Goal: Task Accomplishment & Management: Manage account settings

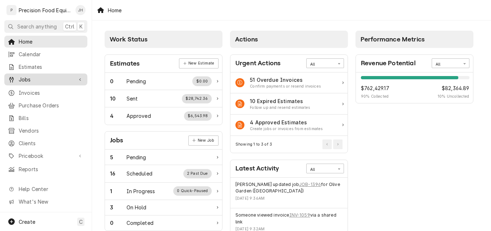
click at [28, 78] on span "Jobs" at bounding box center [46, 80] width 54 height 8
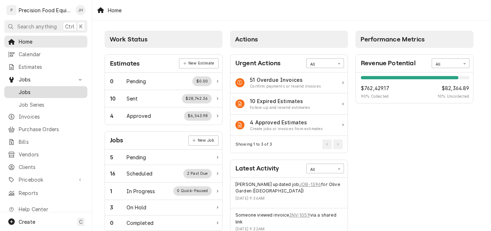
click at [45, 89] on span "Jobs" at bounding box center [51, 92] width 65 height 8
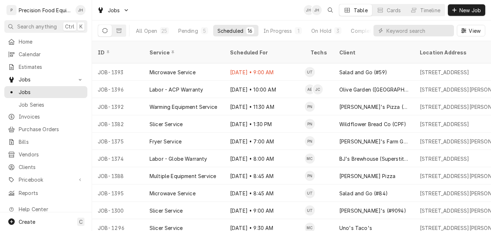
drag, startPoint x: 196, startPoint y: 115, endPoint x: 183, endPoint y: 13, distance: 103.4
click at [183, 13] on div "Jobs JH JH Table Cards Timeline New Job" at bounding box center [291, 10] width 399 height 20
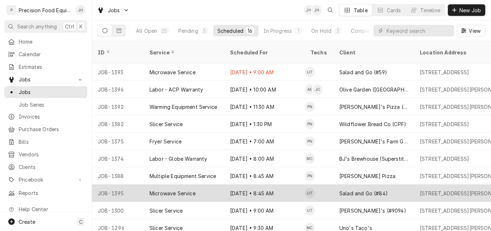
click at [289, 184] on div "Aug 26 • 8:45 AM" at bounding box center [265, 192] width 81 height 17
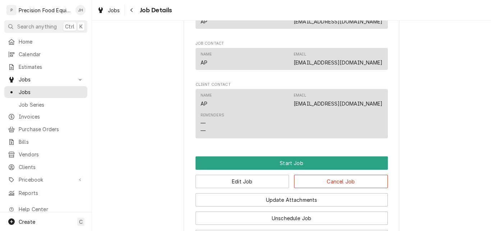
scroll to position [468, 0]
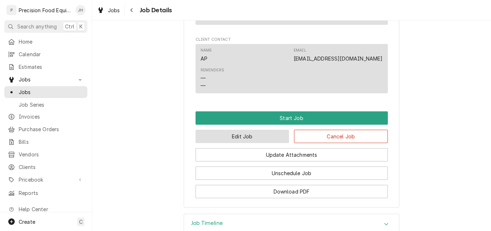
click at [266, 143] on button "Edit Job" at bounding box center [243, 136] width 94 height 13
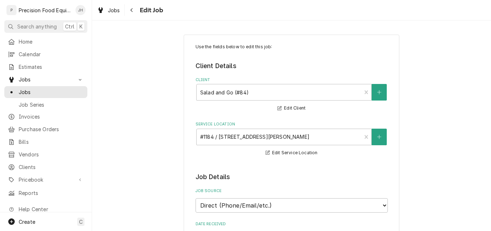
type textarea "x"
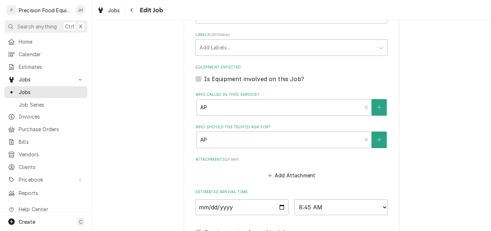
scroll to position [468, 0]
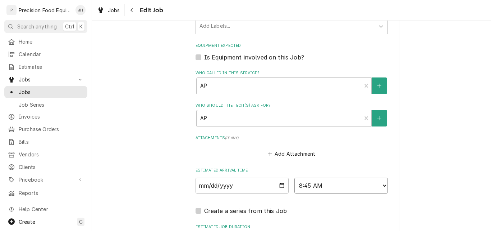
click at [382, 185] on select "AM / PM 6:00 AM 6:15 AM 6:30 AM 6:45 AM 7:00 AM 7:15 AM 7:30 AM 7:45 AM 8:00 AM…" at bounding box center [342, 185] width 94 height 16
select select "12:45:00"
click at [295, 177] on select "AM / PM 6:00 AM 6:15 AM 6:30 AM 6:45 AM 7:00 AM 7:15 AM 7:30 AM 7:45 AM 8:00 AM…" at bounding box center [342, 185] width 94 height 16
type textarea "x"
click at [383, 186] on select "AM / PM 6:00 AM 6:15 AM 6:30 AM 6:45 AM 7:00 AM 7:15 AM 7:30 AM 7:45 AM 8:00 AM…" at bounding box center [342, 185] width 94 height 16
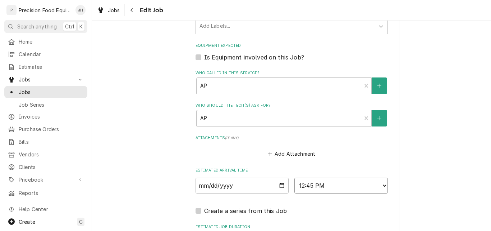
select select "12:30:00"
click at [295, 177] on select "AM / PM 6:00 AM 6:15 AM 6:30 AM 6:45 AM 7:00 AM 7:15 AM 7:30 AM 7:45 AM 8:00 AM…" at bounding box center [342, 185] width 94 height 16
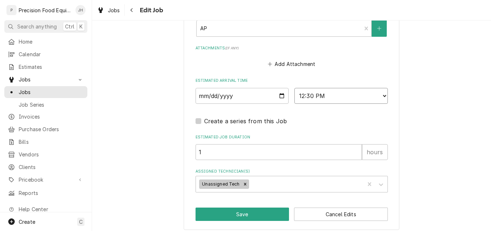
scroll to position [563, 0]
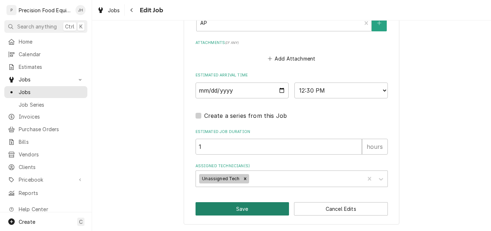
click at [257, 207] on button "Save" at bounding box center [243, 208] width 94 height 13
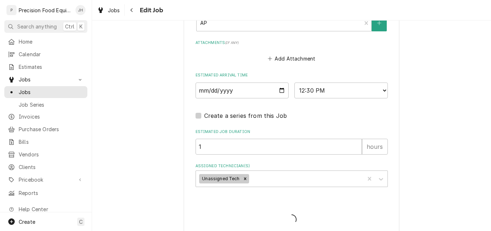
type textarea "x"
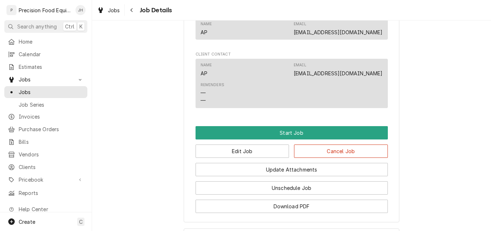
scroll to position [468, 0]
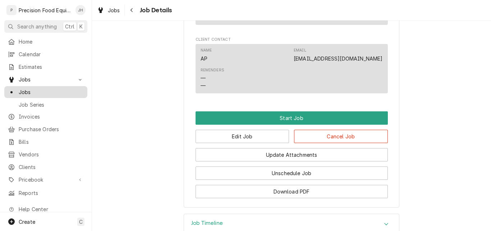
click at [48, 92] on span "Jobs" at bounding box center [51, 92] width 65 height 8
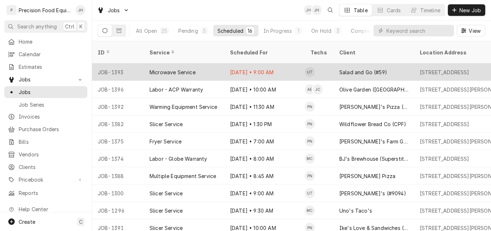
click at [278, 63] on div "Aug 25 • 9:00 AM" at bounding box center [265, 71] width 81 height 17
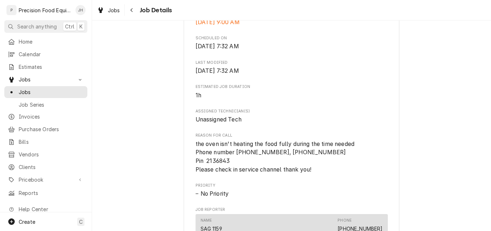
scroll to position [432, 0]
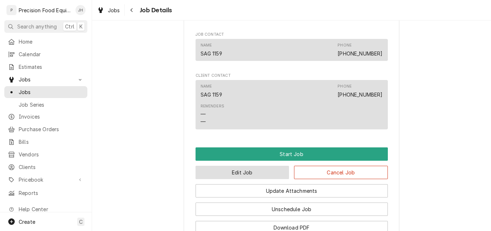
click at [254, 179] on button "Edit Job" at bounding box center [243, 172] width 94 height 13
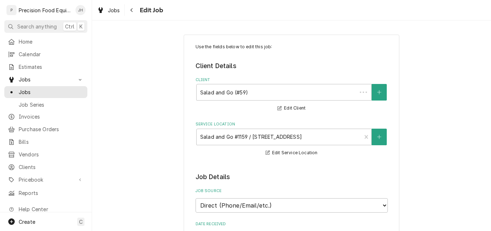
type textarea "x"
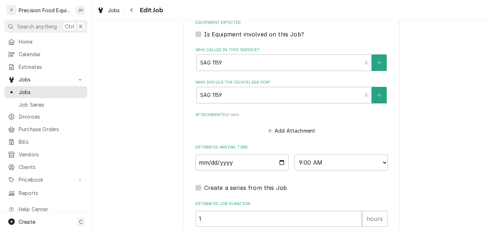
scroll to position [563, 0]
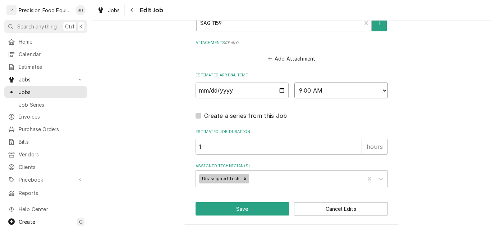
click at [335, 91] on select "AM / PM 6:00 AM 6:15 AM 6:30 AM 6:45 AM 7:00 AM 7:15 AM 7:30 AM 7:45 AM 8:00 AM…" at bounding box center [342, 90] width 94 height 16
select select "14:00:00"
click at [295, 82] on select "AM / PM 6:00 AM 6:15 AM 6:30 AM 6:45 AM 7:00 AM 7:15 AM 7:30 AM 7:45 AM 8:00 AM…" at bounding box center [342, 90] width 94 height 16
click at [243, 206] on button "Save" at bounding box center [243, 208] width 94 height 13
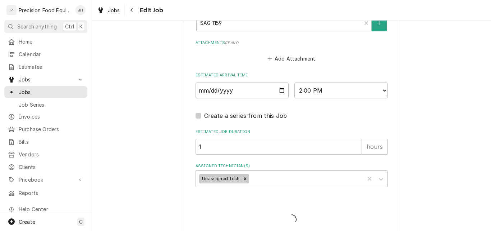
type textarea "x"
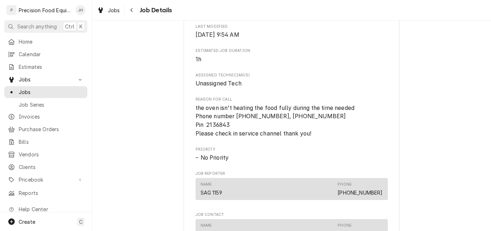
scroll to position [288, 0]
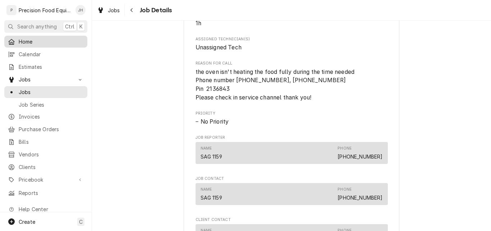
click at [37, 39] on span "Home" at bounding box center [51, 42] width 65 height 8
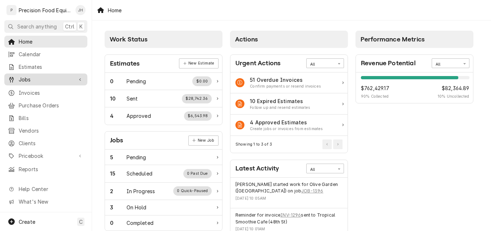
click at [38, 77] on span "Jobs" at bounding box center [46, 80] width 54 height 8
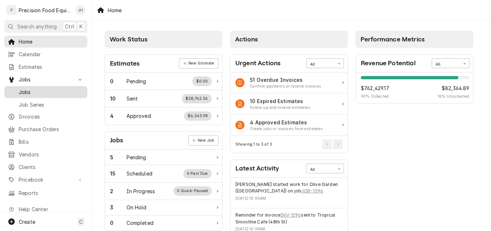
click at [38, 92] on span "Jobs" at bounding box center [51, 92] width 65 height 8
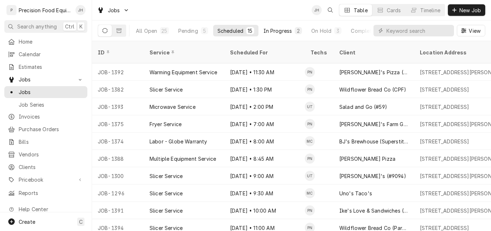
click at [278, 31] on div "In Progress" at bounding box center [278, 31] width 29 height 8
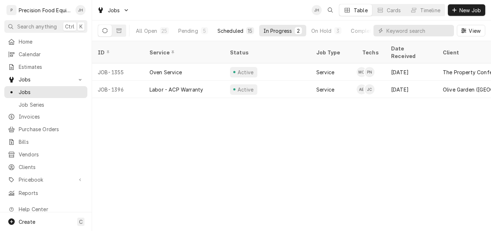
click at [225, 30] on div "Scheduled" at bounding box center [231, 31] width 26 height 8
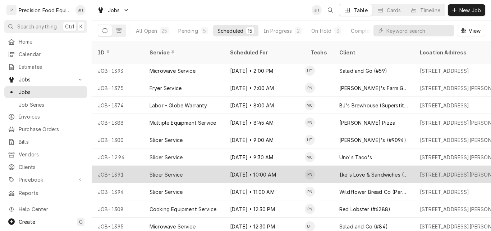
scroll to position [72, 0]
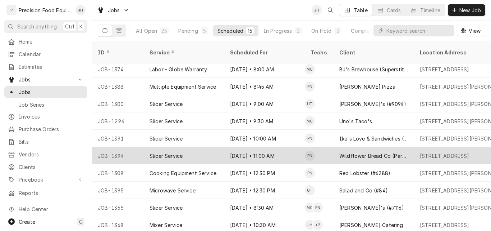
click at [281, 148] on div "Aug 26 • 11:00 AM" at bounding box center [265, 155] width 81 height 17
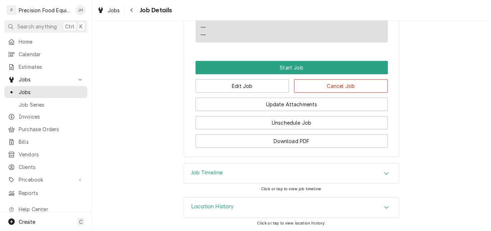
scroll to position [551, 0]
click at [255, 90] on button "Edit Job" at bounding box center [243, 85] width 94 height 13
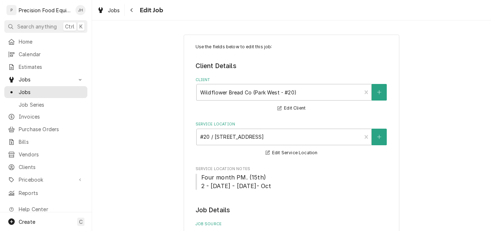
type textarea "x"
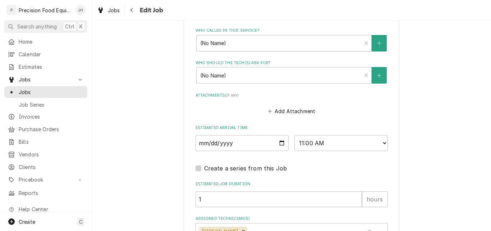
scroll to position [540, 0]
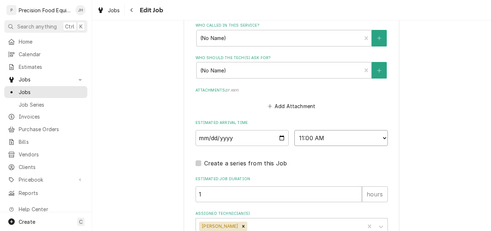
click at [331, 146] on select "AM / PM 6:00 AM 6:15 AM 6:30 AM 6:45 AM 7:00 AM 7:15 AM 7:30 AM 7:45 AM 8:00 AM…" at bounding box center [342, 138] width 94 height 16
select select "11:30:00"
click at [295, 146] on select "AM / PM 6:00 AM 6:15 AM 6:30 AM 6:45 AM 7:00 AM 7:15 AM 7:30 AM 7:45 AM 8:00 AM…" at bounding box center [342, 138] width 94 height 16
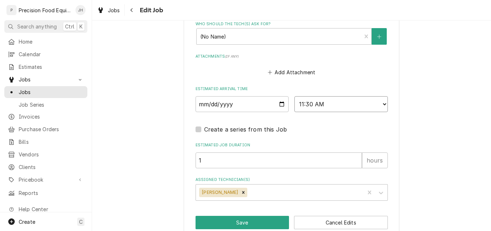
scroll to position [604, 0]
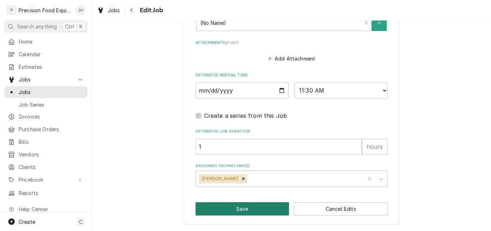
click at [256, 208] on button "Save" at bounding box center [243, 208] width 94 height 13
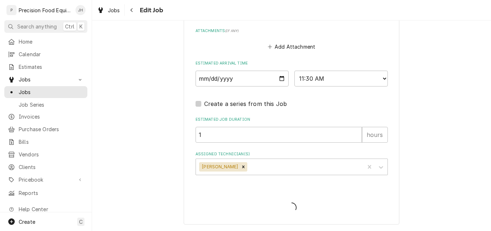
type textarea "x"
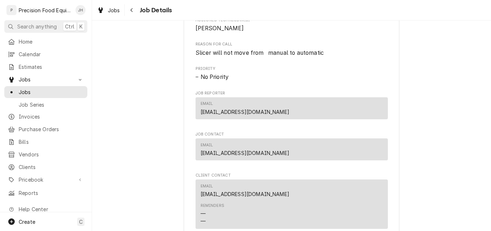
scroll to position [432, 0]
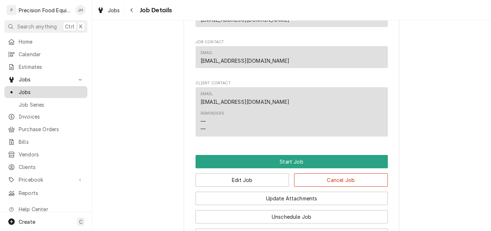
click at [41, 93] on div "Jobs" at bounding box center [46, 91] width 80 height 9
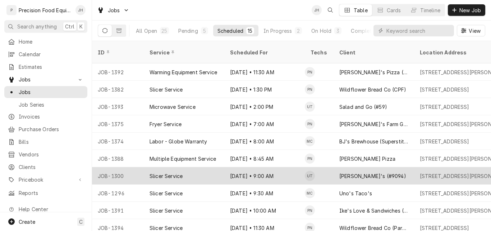
scroll to position [36, 0]
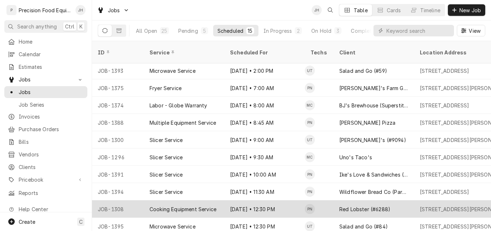
click at [354, 205] on div "Red Lobster (#6288)" at bounding box center [365, 209] width 51 height 8
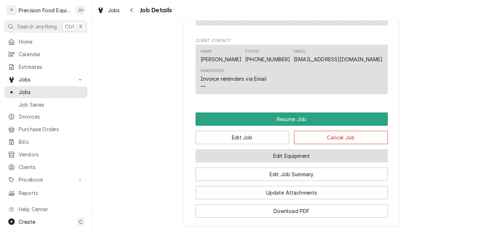
scroll to position [576, 0]
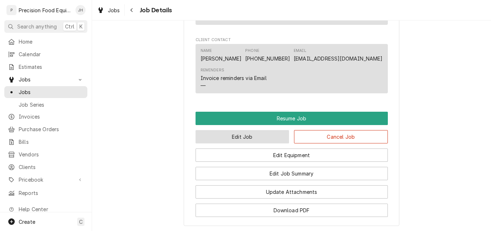
click at [239, 141] on button "Edit Job" at bounding box center [243, 136] width 94 height 13
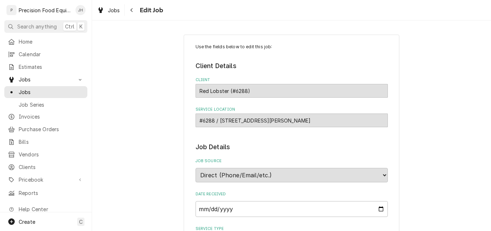
type textarea "x"
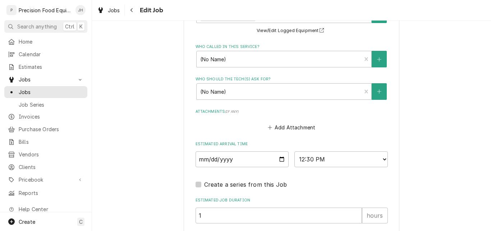
scroll to position [504, 0]
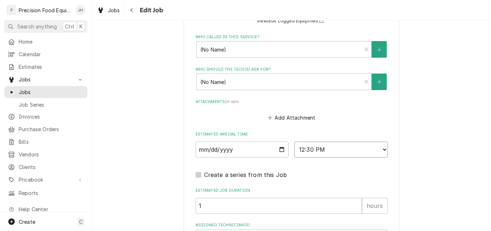
click at [332, 149] on select "AM / PM 6:00 AM 6:15 AM 6:30 AM 6:45 AM 7:00 AM 7:15 AM 7:30 AM 7:45 AM 8:00 AM…" at bounding box center [342, 149] width 94 height 16
select select "13:30:00"
click at [295, 141] on select "AM / PM 6:00 AM 6:15 AM 6:30 AM 6:45 AM 7:00 AM 7:15 AM 7:30 AM 7:45 AM 8:00 AM…" at bounding box center [342, 149] width 94 height 16
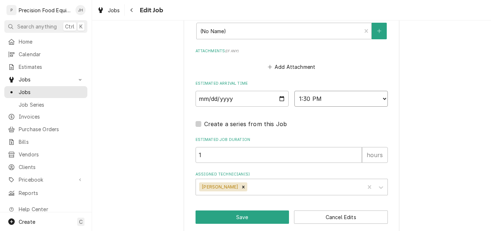
scroll to position [563, 0]
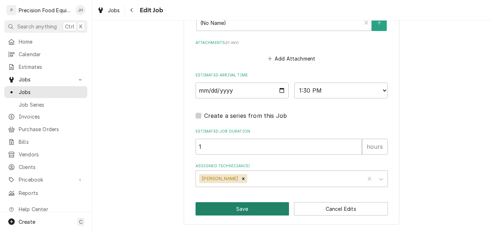
click at [228, 211] on button "Save" at bounding box center [243, 208] width 94 height 13
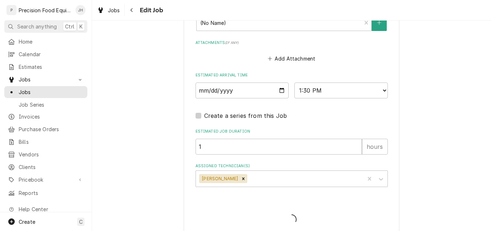
type textarea "x"
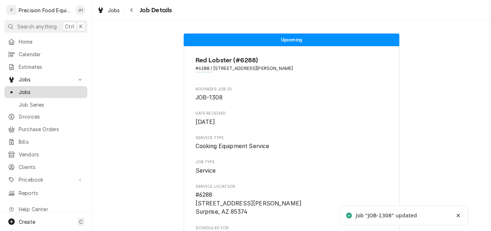
click at [39, 89] on span "Jobs" at bounding box center [51, 92] width 65 height 8
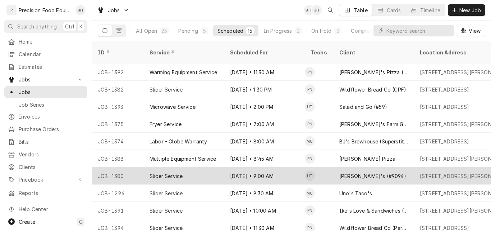
click at [284, 167] on div "Aug 26 • 9:00 AM" at bounding box center [265, 175] width 81 height 17
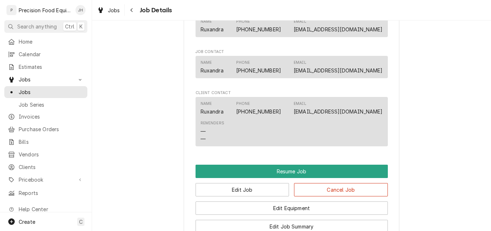
scroll to position [576, 0]
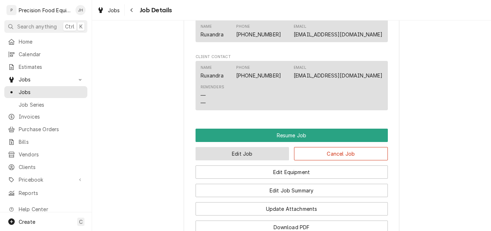
click at [251, 152] on button "Edit Job" at bounding box center [243, 153] width 94 height 13
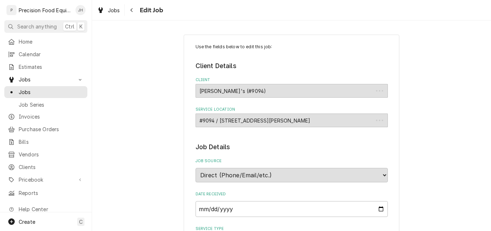
type textarea "x"
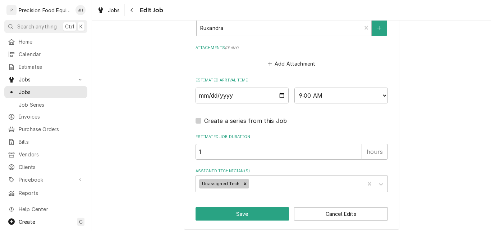
scroll to position [509, 0]
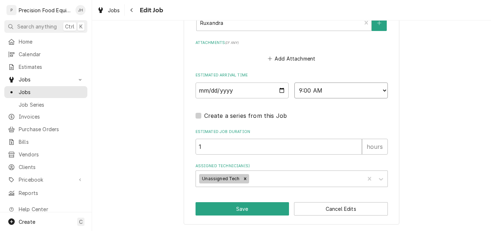
click at [343, 90] on select "AM / PM 6:00 AM 6:15 AM 6:30 AM 6:45 AM 7:00 AM 7:15 AM 7:30 AM 7:45 AM 8:00 AM…" at bounding box center [342, 90] width 94 height 16
select select "08:00:00"
click at [295, 82] on select "AM / PM 6:00 AM 6:15 AM 6:30 AM 6:45 AM 7:00 AM 7:15 AM 7:30 AM 7:45 AM 8:00 AM…" at bounding box center [342, 90] width 94 height 16
click at [243, 180] on icon "Remove Unassigned Tech" at bounding box center [245, 178] width 5 height 5
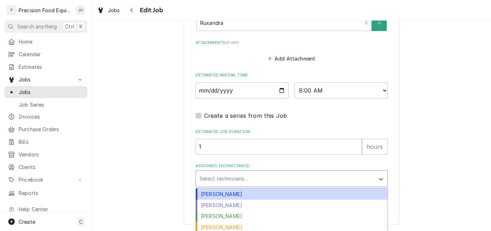
click at [232, 178] on div "Assigned Technician(s)" at bounding box center [286, 178] width 172 height 13
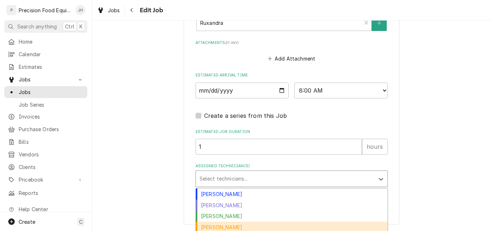
click at [221, 225] on div "Mike Caster" at bounding box center [292, 226] width 192 height 11
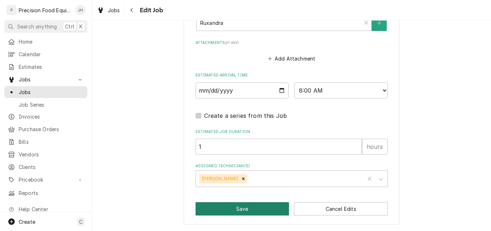
click at [242, 210] on button "Save" at bounding box center [243, 208] width 94 height 13
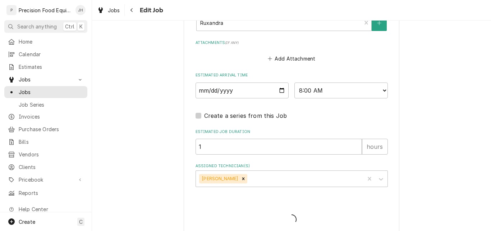
type textarea "x"
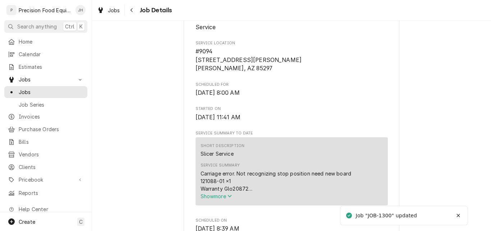
scroll to position [144, 0]
click at [33, 88] on span "Jobs" at bounding box center [51, 92] width 65 height 8
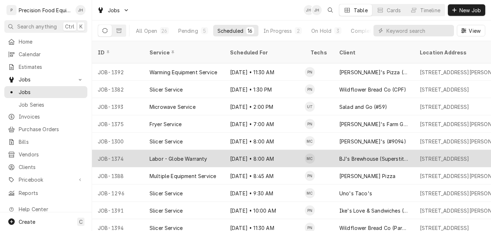
click at [354, 155] on div "BJ's Brewhouse (Superstition)" at bounding box center [374, 159] width 69 height 8
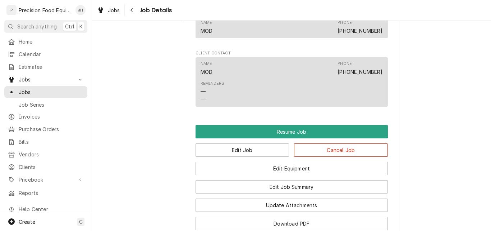
scroll to position [576, 0]
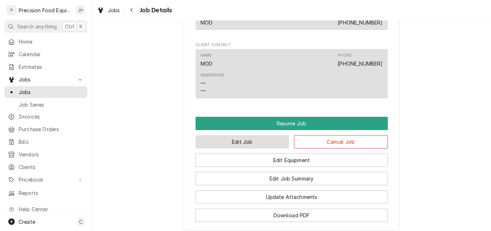
click at [259, 148] on button "Edit Job" at bounding box center [243, 141] width 94 height 13
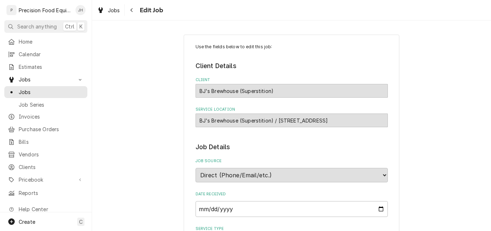
type textarea "x"
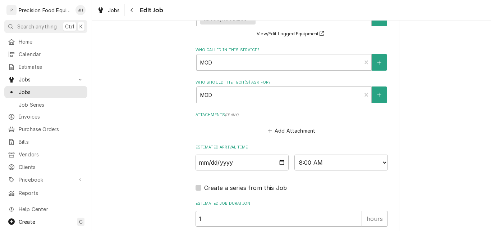
scroll to position [571, 0]
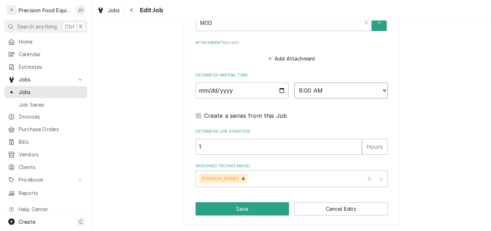
click at [362, 86] on select "AM / PM 6:00 AM 6:15 AM 6:30 AM 6:45 AM 7:00 AM 7:15 AM 7:30 AM 7:45 AM 8:00 AM…" at bounding box center [342, 90] width 94 height 16
select select "09:30:00"
click at [295, 82] on select "AM / PM 6:00 AM 6:15 AM 6:30 AM 6:45 AM 7:00 AM 7:15 AM 7:30 AM 7:45 AM 8:00 AM…" at bounding box center [342, 90] width 94 height 16
click at [244, 208] on button "Save" at bounding box center [243, 208] width 94 height 13
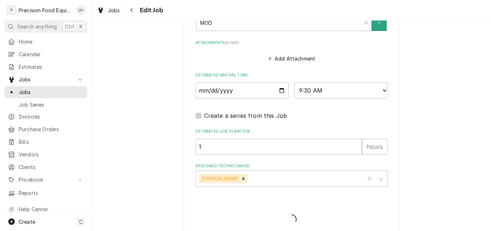
type textarea "x"
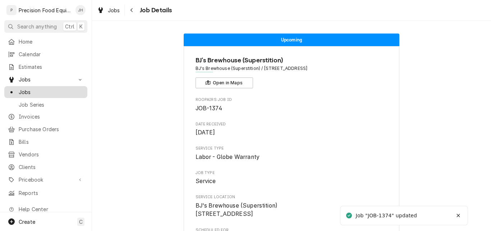
click at [38, 91] on span "Jobs" at bounding box center [51, 92] width 65 height 8
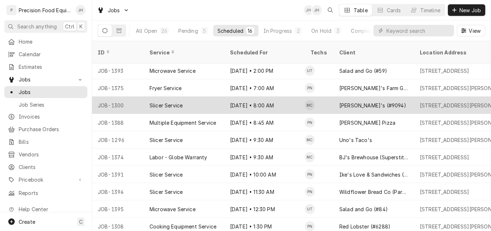
scroll to position [72, 0]
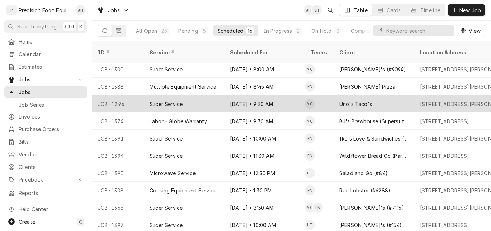
click at [287, 95] on div "Aug 26 • 9:30 AM" at bounding box center [265, 103] width 81 height 17
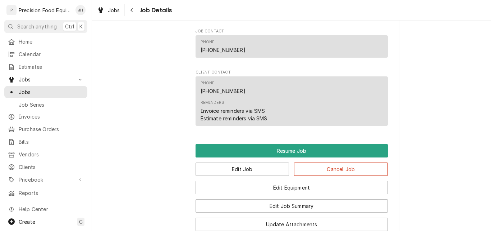
scroll to position [612, 0]
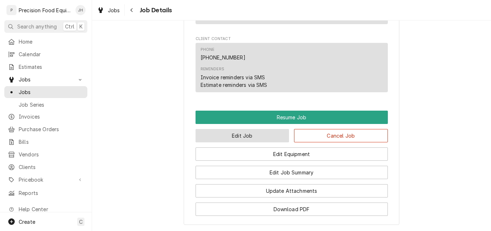
click at [270, 142] on button "Edit Job" at bounding box center [243, 135] width 94 height 13
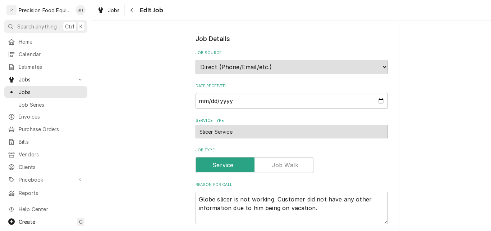
type textarea "x"
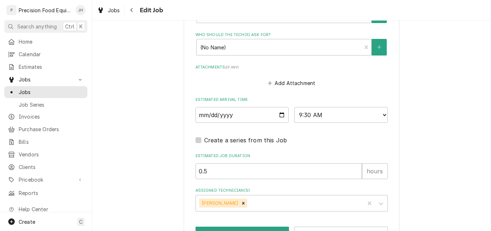
scroll to position [540, 0]
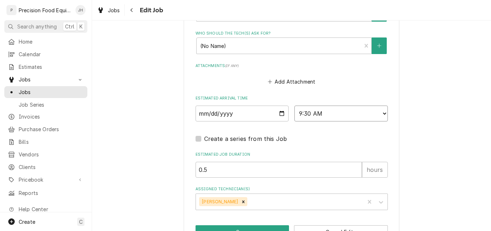
click at [334, 115] on select "AM / PM 6:00 AM 6:15 AM 6:30 AM 6:45 AM 7:00 AM 7:15 AM 7:30 AM 7:45 AM 8:00 AM…" at bounding box center [342, 113] width 94 height 16
select select "11:00:00"
click at [295, 105] on select "AM / PM 6:00 AM 6:15 AM 6:30 AM 6:45 AM 7:00 AM 7:15 AM 7:30 AM 7:45 AM 8:00 AM…" at bounding box center [342, 113] width 94 height 16
click at [251, 226] on button "Save" at bounding box center [243, 231] width 94 height 13
type textarea "x"
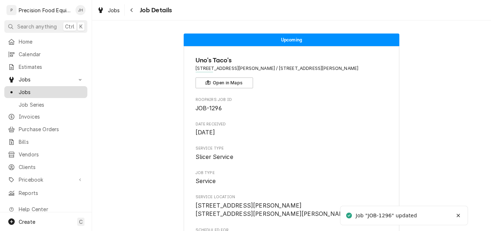
click at [22, 88] on span "Jobs" at bounding box center [51, 92] width 65 height 8
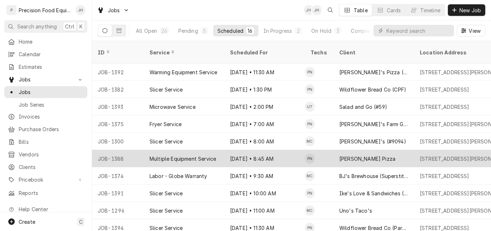
scroll to position [36, 0]
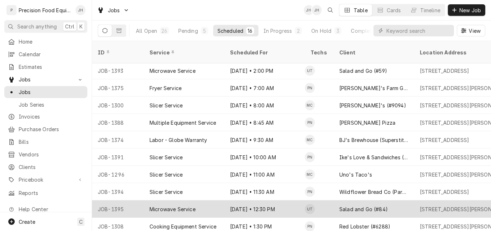
click at [280, 200] on div "Aug 26 • 12:30 PM" at bounding box center [265, 208] width 81 height 17
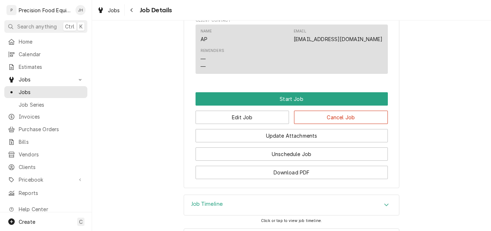
scroll to position [540, 0]
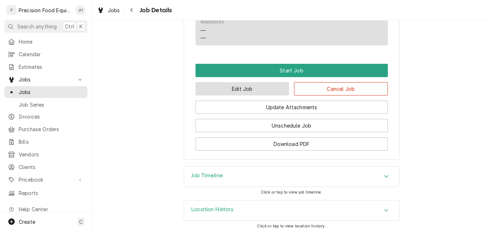
click at [251, 95] on button "Edit Job" at bounding box center [243, 88] width 94 height 13
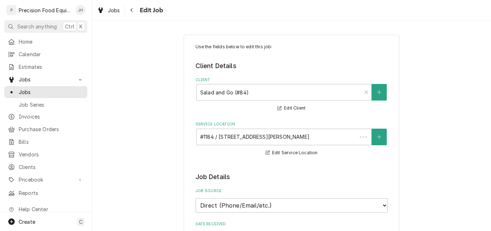
type textarea "x"
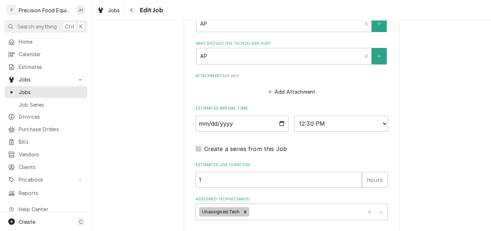
scroll to position [540, 0]
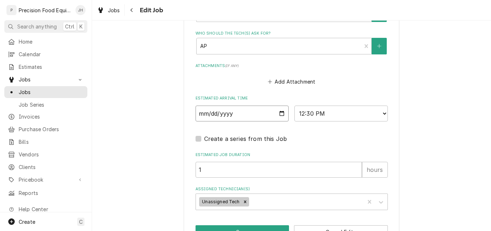
click at [281, 114] on input "2025-08-26" at bounding box center [243, 113] width 94 height 16
type input "[DATE]"
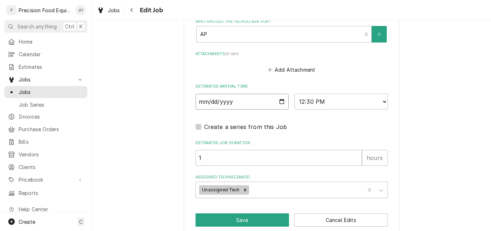
scroll to position [563, 0]
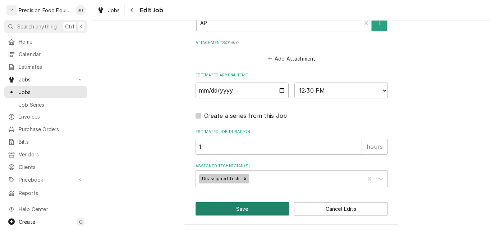
click at [253, 211] on button "Save" at bounding box center [243, 208] width 94 height 13
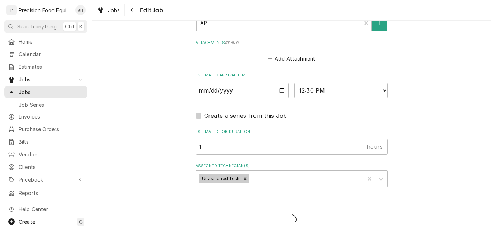
type textarea "x"
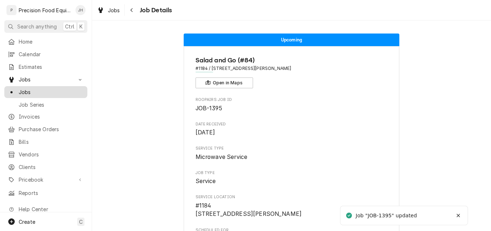
drag, startPoint x: 0, startPoint y: 0, endPoint x: 30, endPoint y: 89, distance: 94.1
click at [30, 89] on span "Jobs" at bounding box center [51, 92] width 65 height 8
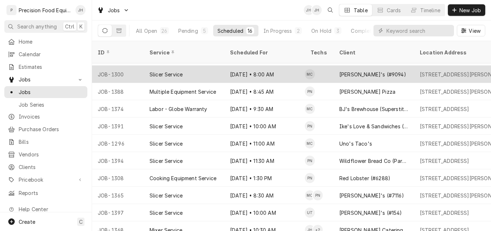
scroll to position [105, 0]
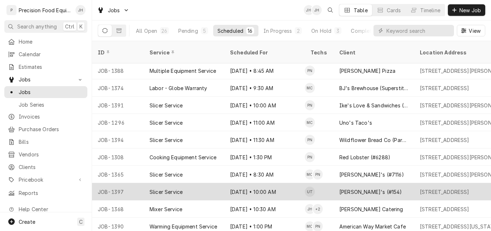
click at [288, 183] on div "Aug 27 • 10:00 AM" at bounding box center [265, 191] width 81 height 17
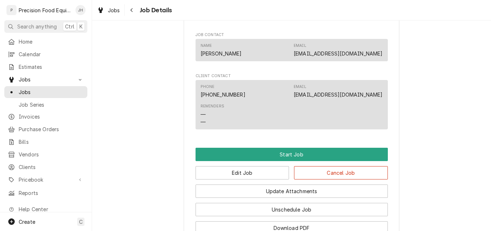
scroll to position [396, 0]
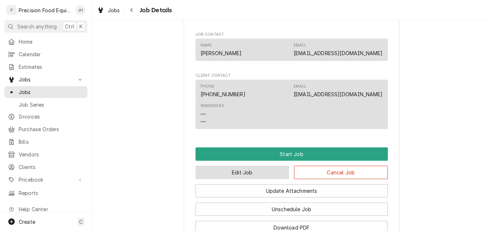
click at [252, 179] on button "Edit Job" at bounding box center [243, 172] width 94 height 13
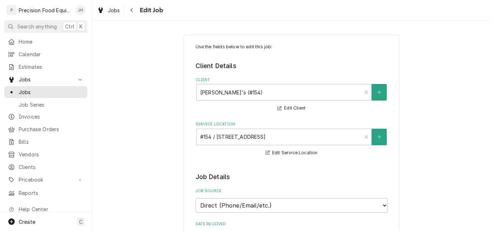
type textarea "x"
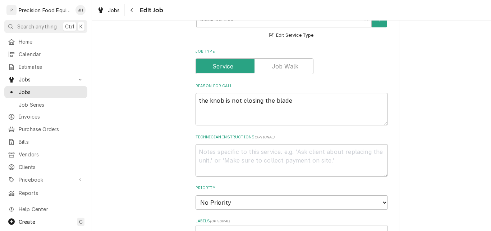
scroll to position [252, 0]
click at [292, 104] on textarea "the knob is not closing the blade" at bounding box center [292, 108] width 192 height 32
type textarea "the knob is not closing the blade."
type textarea "x"
type textarea "he knob is not closing the blade."
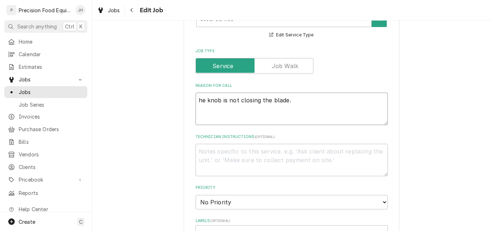
type textarea "x"
type textarea "The knob is not closing the blade."
type textarea "x"
type textarea "The iknob is not closing the blade."
type textarea "x"
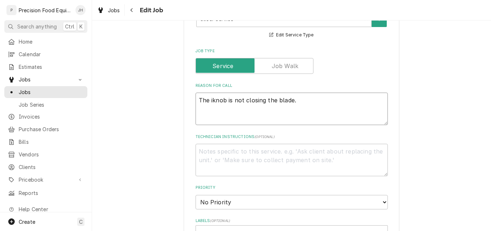
type textarea "The inknob is not closing the blade."
type textarea "x"
type textarea "The indknob is not closing the blade."
type textarea "x"
type textarea "The indeknob is not closing the blade."
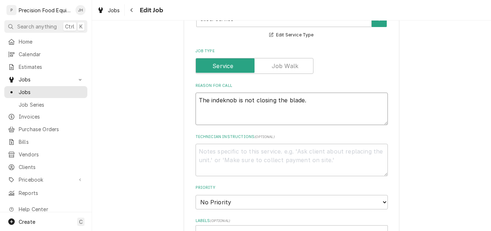
type textarea "x"
type textarea "The indexknob is not closing the blade."
type textarea "x"
type textarea "The index knob is not closing the blade."
click at [312, 98] on textarea "The index knob is not closing the blade." at bounding box center [292, 108] width 192 height 32
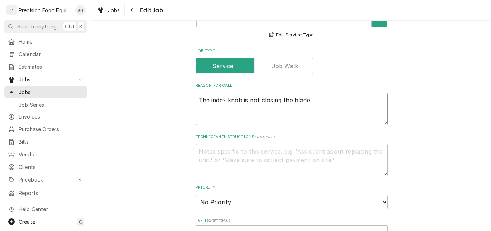
type textarea "x"
type textarea "The index knob is not closing the blade."
type textarea "x"
type textarea "The index knob is not closing the blade. N"
type textarea "x"
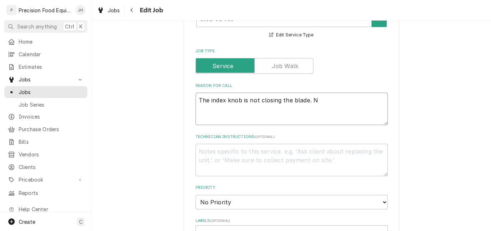
type textarea "The index knob is not closing the blade. Ne"
type textarea "x"
type textarea "The index knob is not closing the blade. Nee"
type textarea "x"
type textarea "The index knob is not closing the blade. Need"
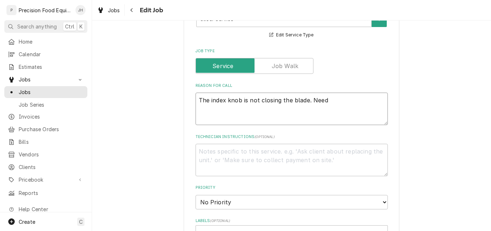
type textarea "x"
type textarea "The index knob is not closing the blade. Need"
type textarea "x"
type textarea "The index knob is not closing the blade. Need t"
type textarea "x"
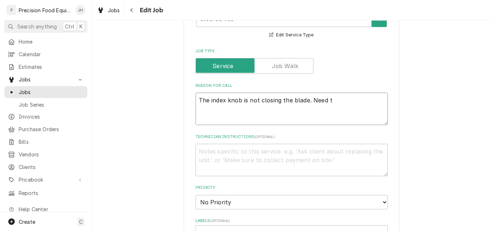
type textarea "The index knob is not closing the blade. Need to"
type textarea "x"
type textarea "The index knob is not closing the blade. Need to"
type textarea "x"
type textarea "The index knob is not closing the blade. Need to r"
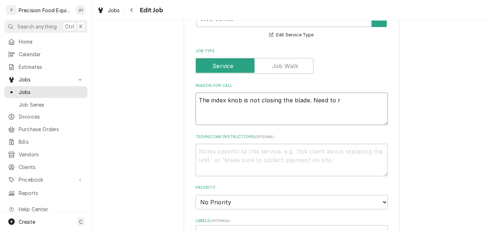
type textarea "x"
type textarea "The index knob is not closing the blade. Need to re"
type textarea "x"
type textarea "The index knob is not closing the blade. Need to rep"
type textarea "x"
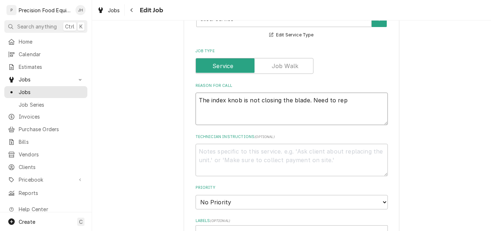
type textarea "The index knob is not closing the blade. Need to repl"
type textarea "x"
type textarea "The index knob is not closing the blade. Need to repla"
type textarea "x"
type textarea "The index knob is not closing the blade. Need to replac"
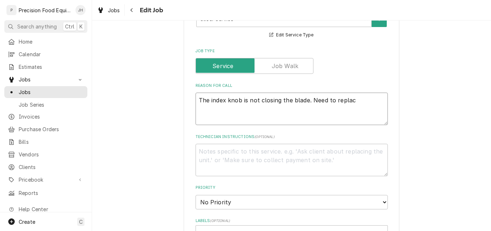
type textarea "x"
type textarea "The index knob is not closing the blade. Need to replace"
type textarea "x"
type textarea "The index knob is not closing the blade. Need to replace"
type textarea "x"
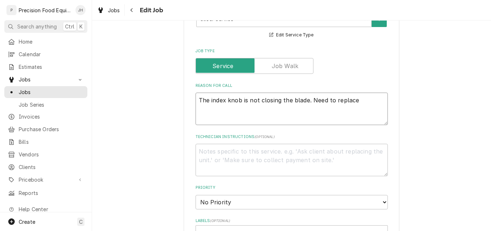
type textarea "The index knob is not closing the blade. Need to replace i"
type textarea "x"
type textarea "The index knob is not closing the blade. Need to replace in"
type textarea "x"
type textarea "The index knob is not closing the blade. Need to replace ind"
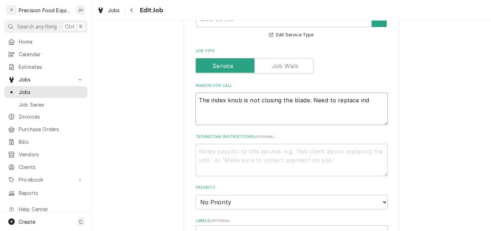
type textarea "x"
type textarea "The index knob is not closing the blade. Need to replace inde"
type textarea "x"
type textarea "The index knob is not closing the blade. Need to replace index"
type textarea "x"
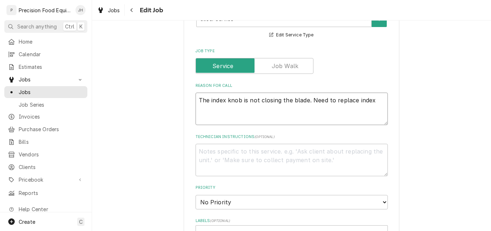
type textarea "The index knob is not closing the blade. Need to replace index"
type textarea "x"
type textarea "The index knob is not closing the blade. Need to replace index d"
type textarea "x"
type textarea "The index knob is not closing the blade. Need to replace index di"
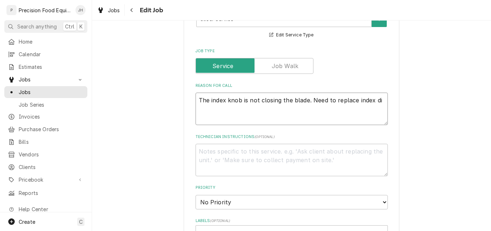
type textarea "x"
type textarea "The index knob is not closing the blade. Need to replace index dia"
type textarea "x"
type textarea "The index knob is not closing the blade. Need to replace index dial"
type textarea "x"
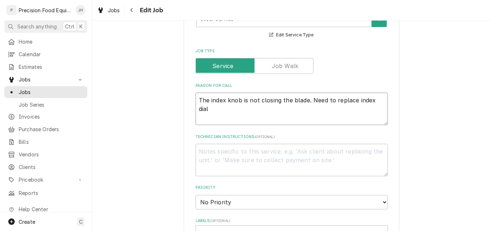
type textarea "The index knob is not closing the blade. Need to replace index dial."
type textarea "x"
type textarea "The index knob is not closing the blade. Need to replace index dial."
type textarea "x"
type textarea "The index knob is not closing the blade. Need to replace index dial."
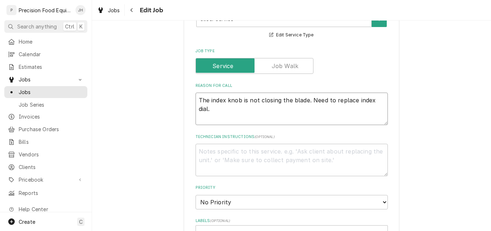
type textarea "x"
type textarea "The index knob is not closing the blade. Need to replace index dial"
type textarea "x"
type textarea "The index knob is not closing the blade. Need to replace index dial"
type textarea "x"
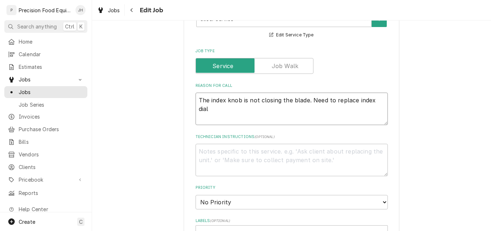
type textarea "The index knob is not closing the blade. Need to replace index dial a"
type textarea "x"
type textarea "The index knob is not closing the blade. Need to replace index dial as"
type textarea "x"
type textarea "The index knob is not closing the blade. Need to replace index dial ass"
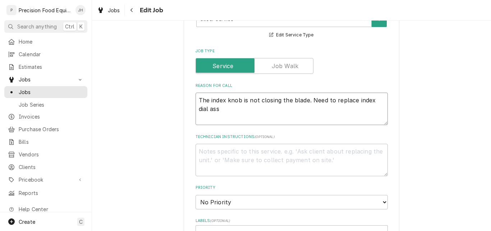
type textarea "x"
type textarea "The index knob is not closing the blade. Need to replace index dial assy"
type textarea "x"
type textarea "The index knob is not closing the blade. Need to replace index dial assy."
type textarea "x"
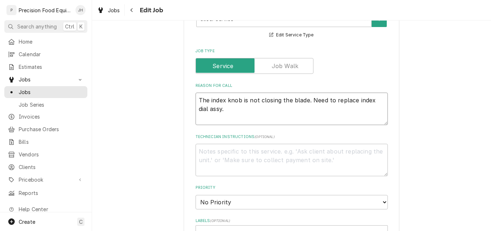
type textarea "The index knob is not closing the blade. Need to replace index dial assy."
type textarea "x"
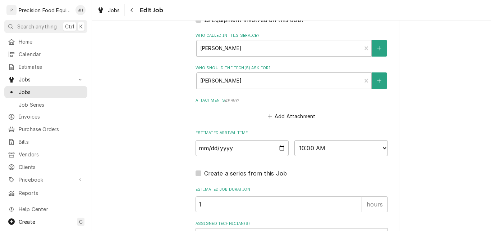
scroll to position [504, 0]
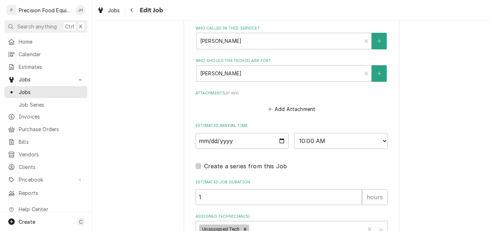
type textarea "The index knob is not closing the blade. Need to replace index dial assy."
click at [279, 141] on input "2025-08-27" at bounding box center [243, 141] width 94 height 16
type input "2025-08-25"
type textarea "x"
click at [343, 141] on select "AM / PM 6:00 AM 6:15 AM 6:30 AM 6:45 AM 7:00 AM 7:15 AM 7:30 AM 7:45 AM 8:00 AM…" at bounding box center [342, 141] width 94 height 16
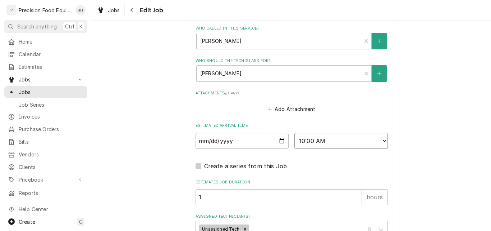
select select "14:00:00"
click at [295, 133] on select "AM / PM 6:00 AM 6:15 AM 6:30 AM 6:45 AM 7:00 AM 7:15 AM 7:30 AM 7:45 AM 8:00 AM…" at bounding box center [342, 141] width 94 height 16
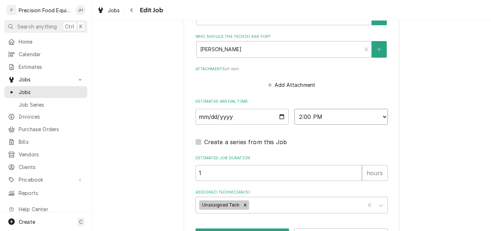
scroll to position [554, 0]
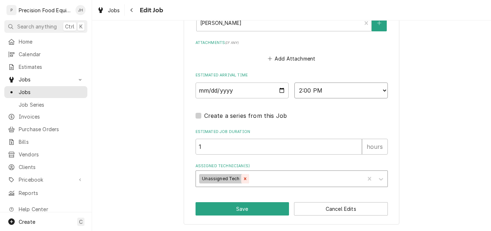
click at [243, 176] on icon "Remove Unassigned Tech" at bounding box center [245, 178] width 5 height 5
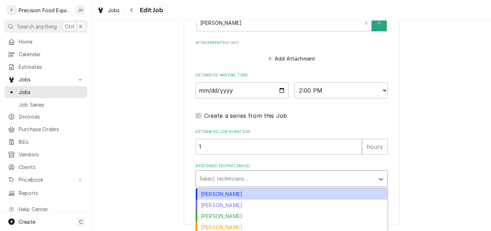
click at [216, 178] on div "Assigned Technician(s)" at bounding box center [286, 178] width 172 height 13
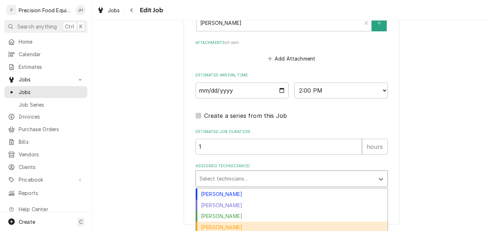
click at [251, 224] on div "Mike Caster" at bounding box center [292, 226] width 192 height 11
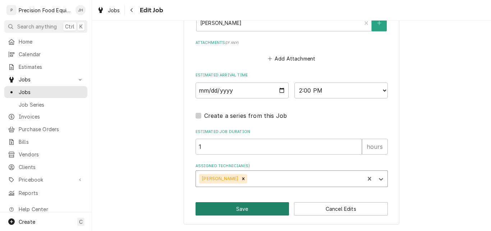
click at [241, 208] on button "Save" at bounding box center [243, 208] width 94 height 13
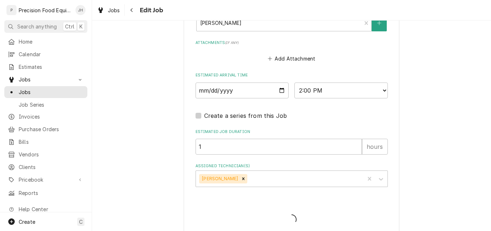
type textarea "x"
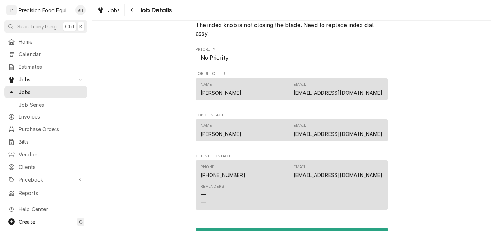
scroll to position [468, 0]
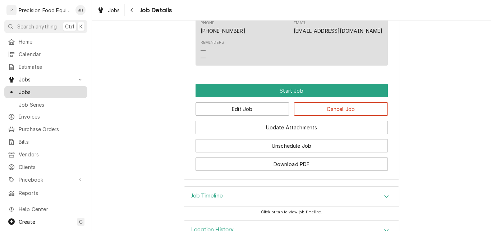
click at [28, 88] on span "Jobs" at bounding box center [51, 92] width 65 height 8
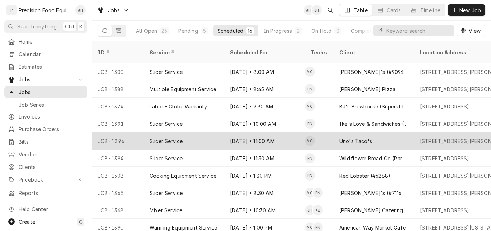
scroll to position [105, 0]
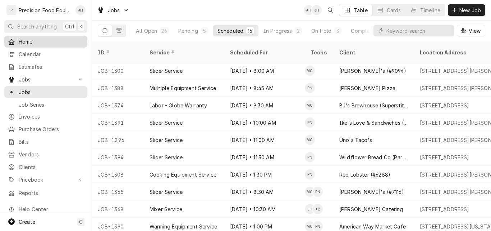
click at [33, 40] on span "Home" at bounding box center [51, 42] width 65 height 8
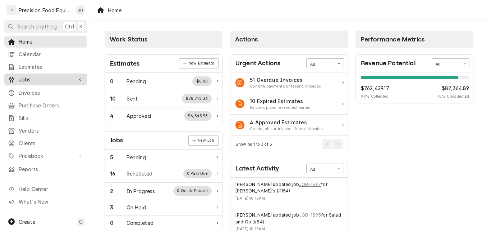
click at [28, 76] on span "Jobs" at bounding box center [46, 80] width 54 height 8
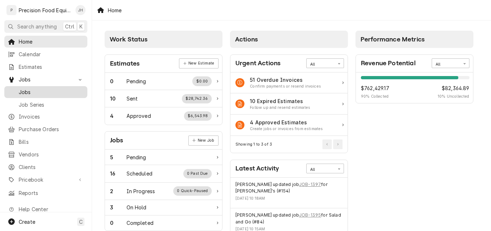
click at [31, 89] on span "Jobs" at bounding box center [51, 92] width 65 height 8
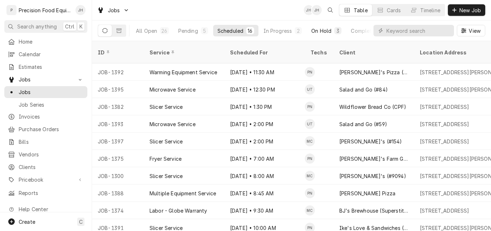
click at [320, 30] on div "On Hold" at bounding box center [322, 31] width 20 height 8
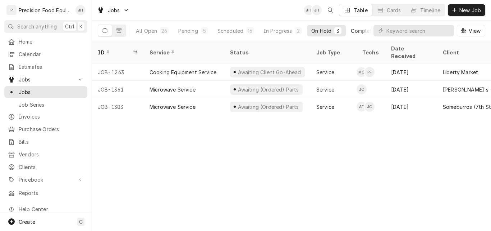
click at [361, 28] on div "Completed" at bounding box center [364, 31] width 27 height 8
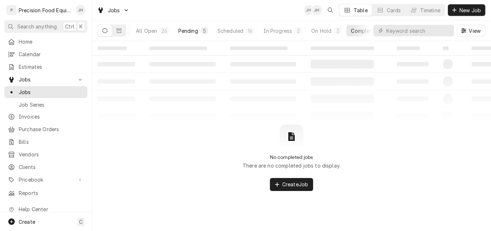
click at [188, 32] on div "Pending" at bounding box center [188, 31] width 20 height 8
